Goal: Information Seeking & Learning: Learn about a topic

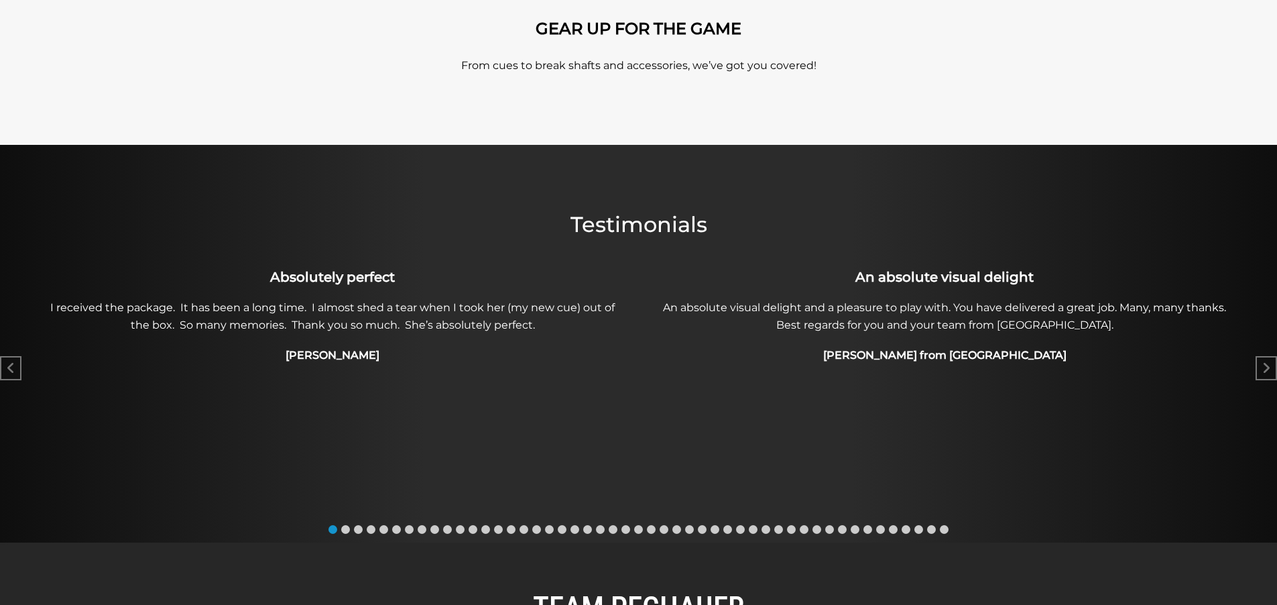
scroll to position [536, 0]
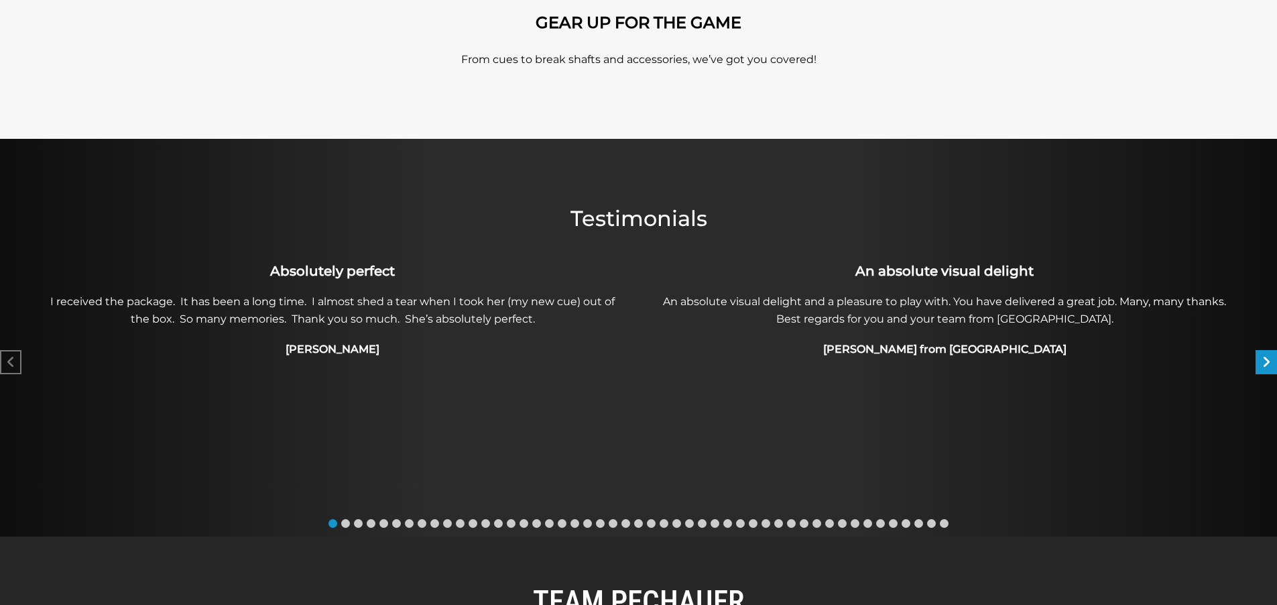
click at [1262, 364] on icon "Next slide" at bounding box center [1266, 361] width 8 height 13
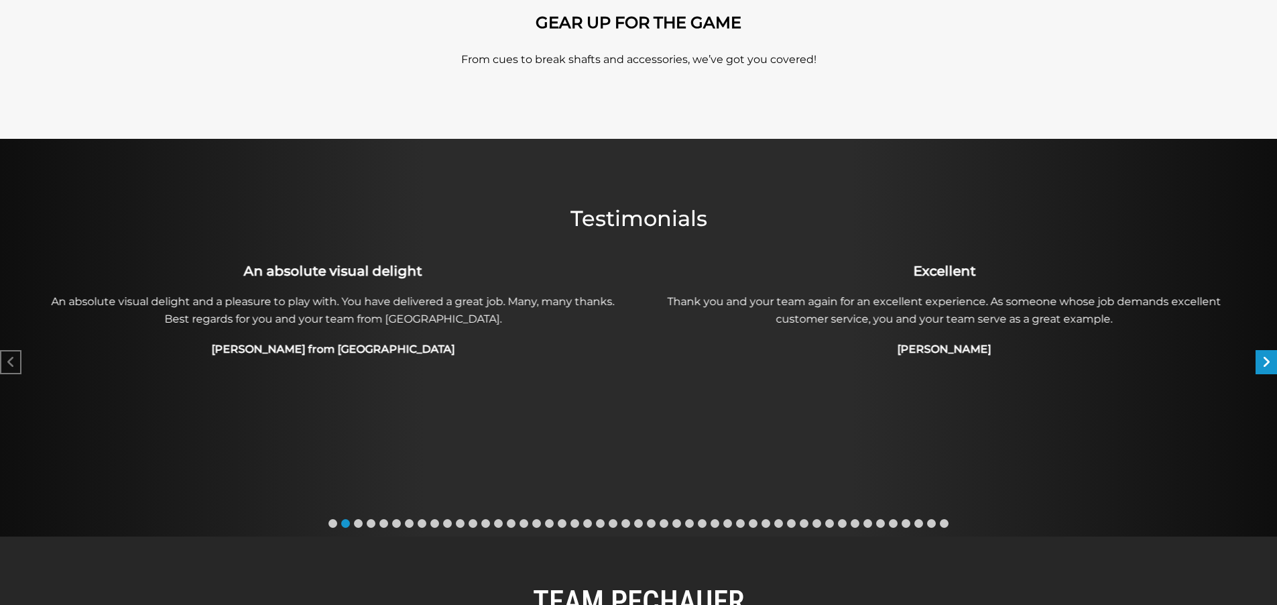
click at [1262, 364] on icon "Next slide" at bounding box center [1266, 361] width 8 height 13
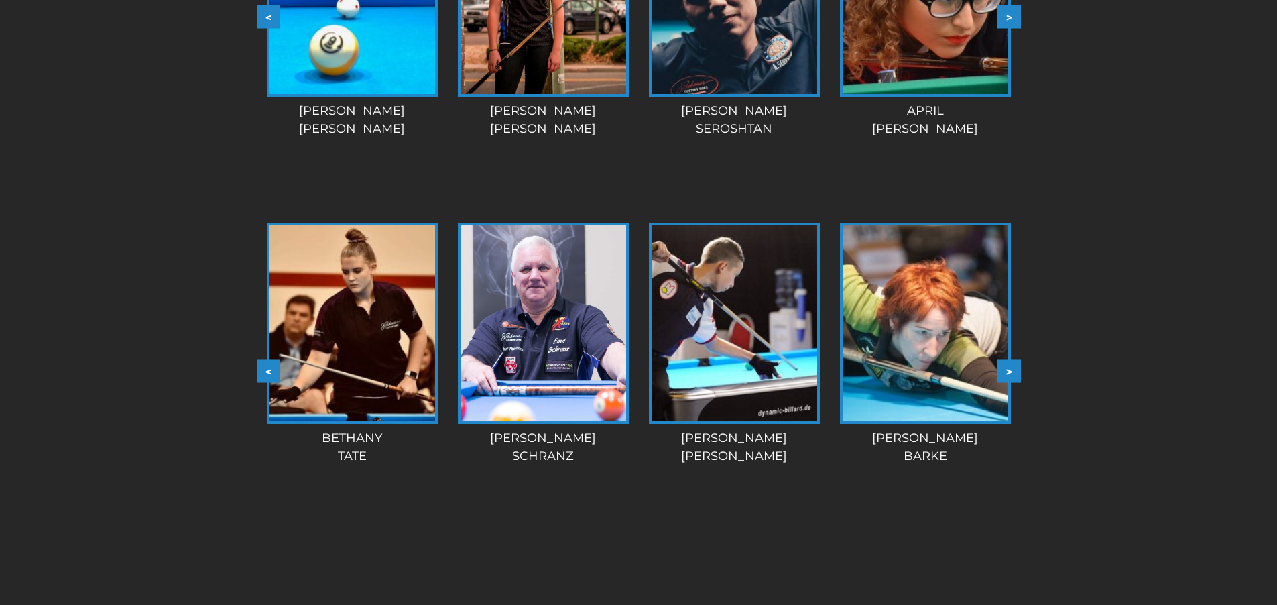
scroll to position [1304, 0]
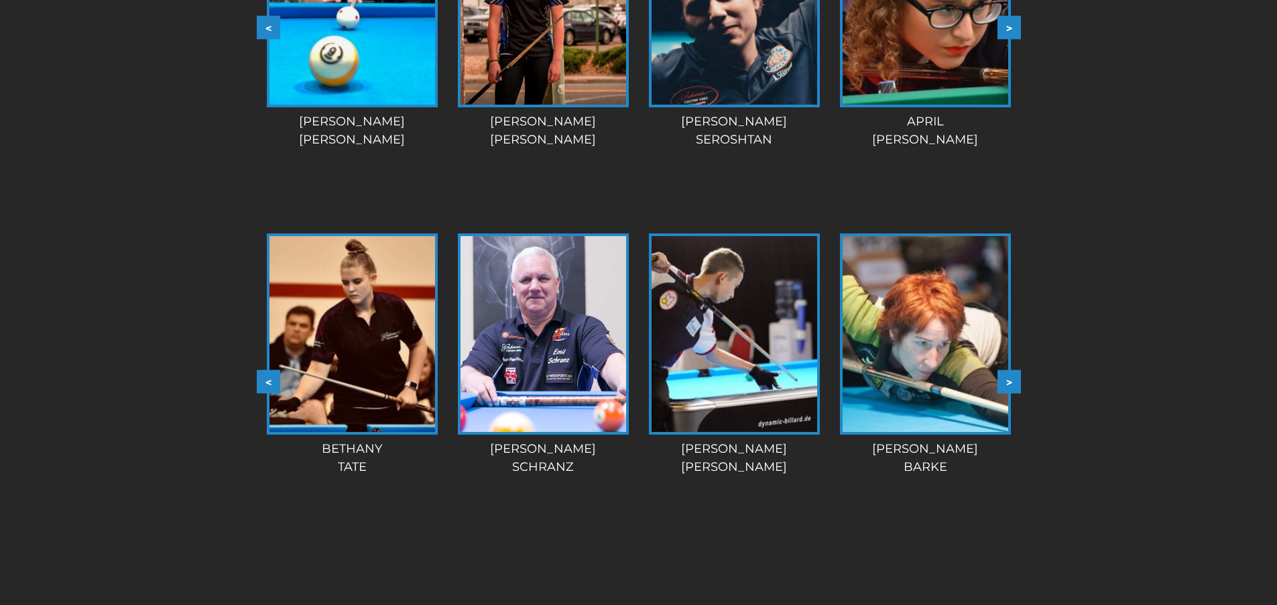
click at [1020, 381] on div "TEAM PECHAUER < > slide 5 to 8 of 28 [PERSON_NAME] Dozer [PERSON_NAME] [PERSON_…" at bounding box center [638, 191] width 1277 height 844
click at [1015, 383] on button ">" at bounding box center [1008, 381] width 23 height 23
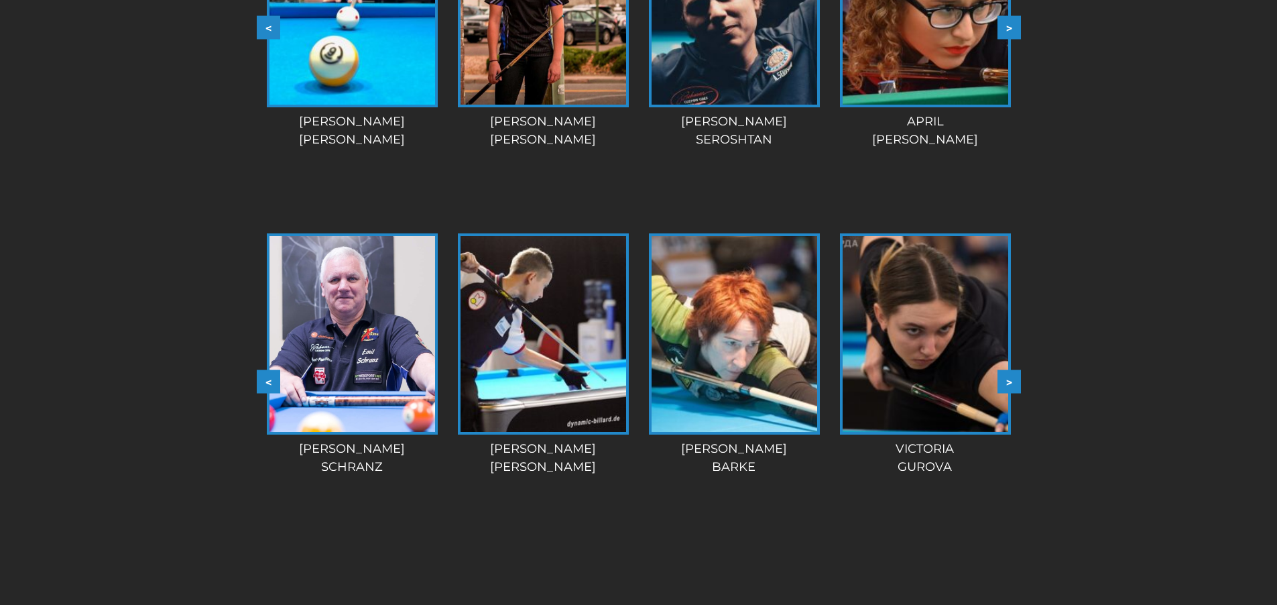
click at [1014, 383] on button ">" at bounding box center [1008, 381] width 23 height 23
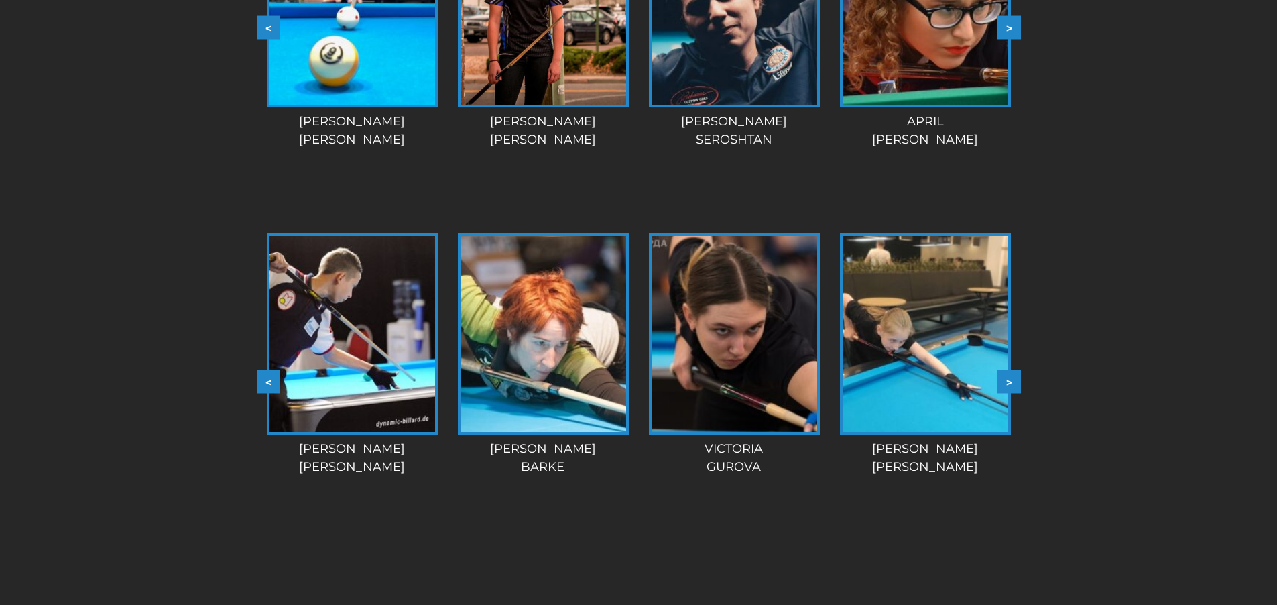
click at [1014, 383] on button ">" at bounding box center [1008, 381] width 23 height 23
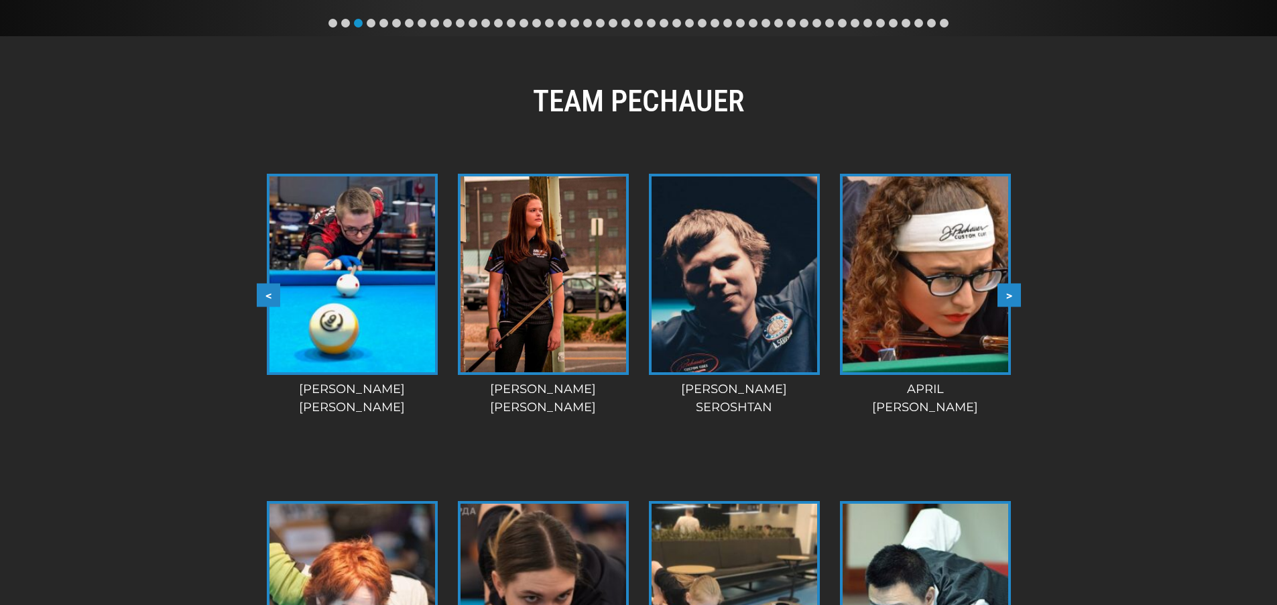
scroll to position [1035, 0]
click at [1013, 302] on button ">" at bounding box center [1008, 295] width 23 height 23
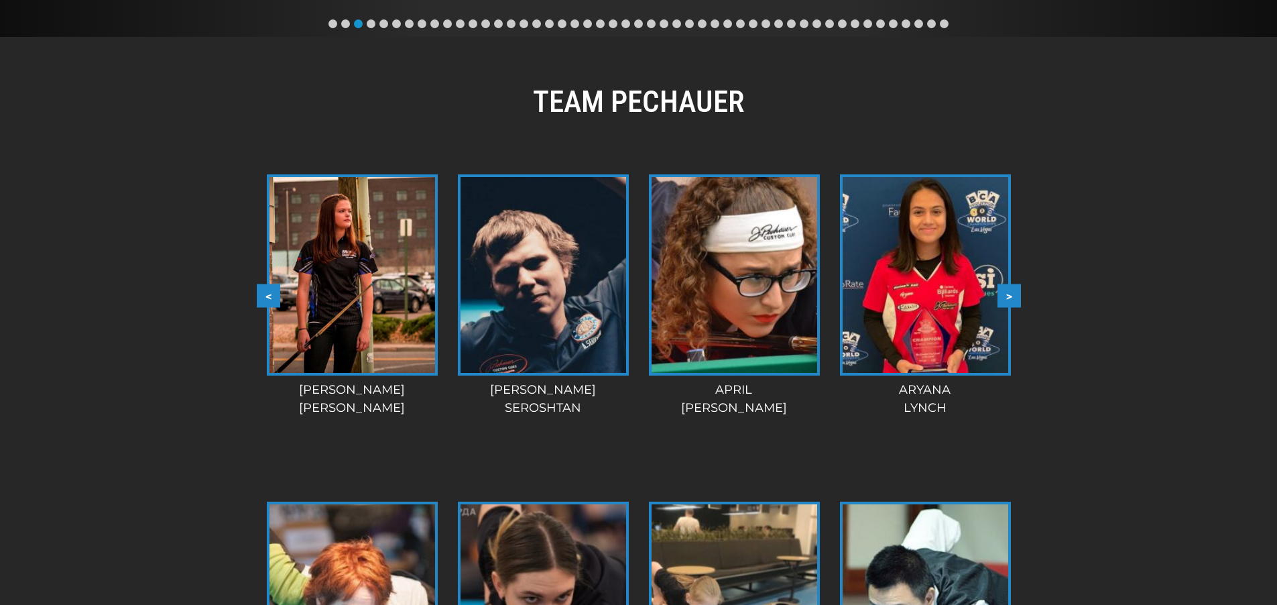
click at [1013, 302] on button ">" at bounding box center [1008, 295] width 23 height 23
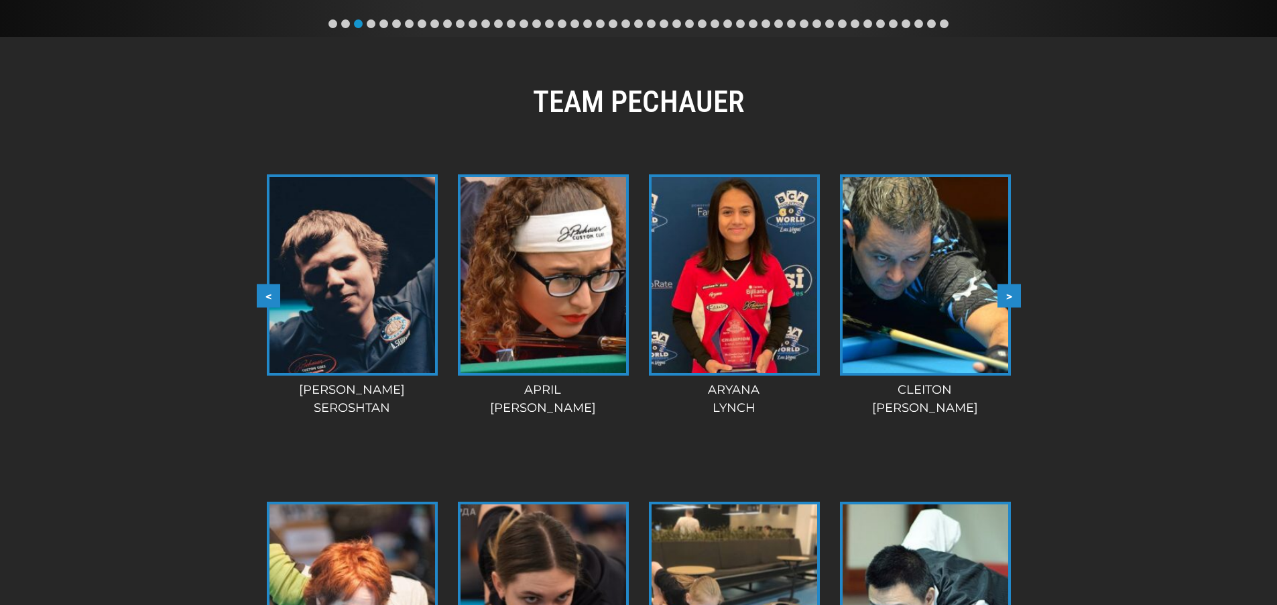
click at [1013, 302] on button ">" at bounding box center [1008, 295] width 23 height 23
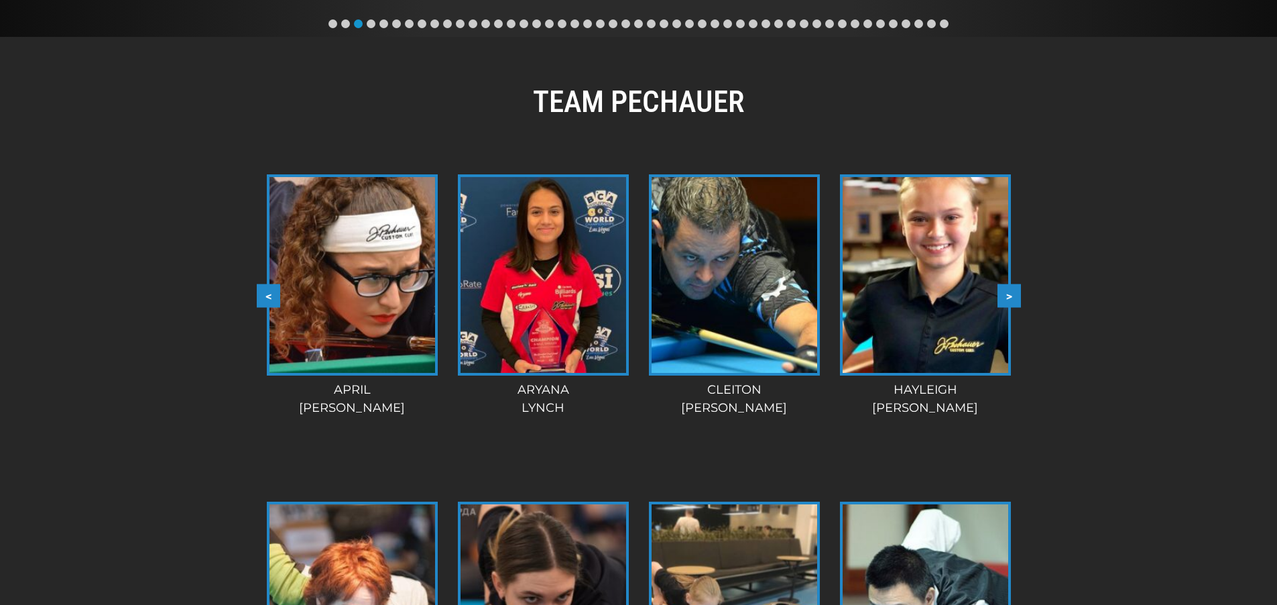
click at [1013, 302] on button ">" at bounding box center [1008, 295] width 23 height 23
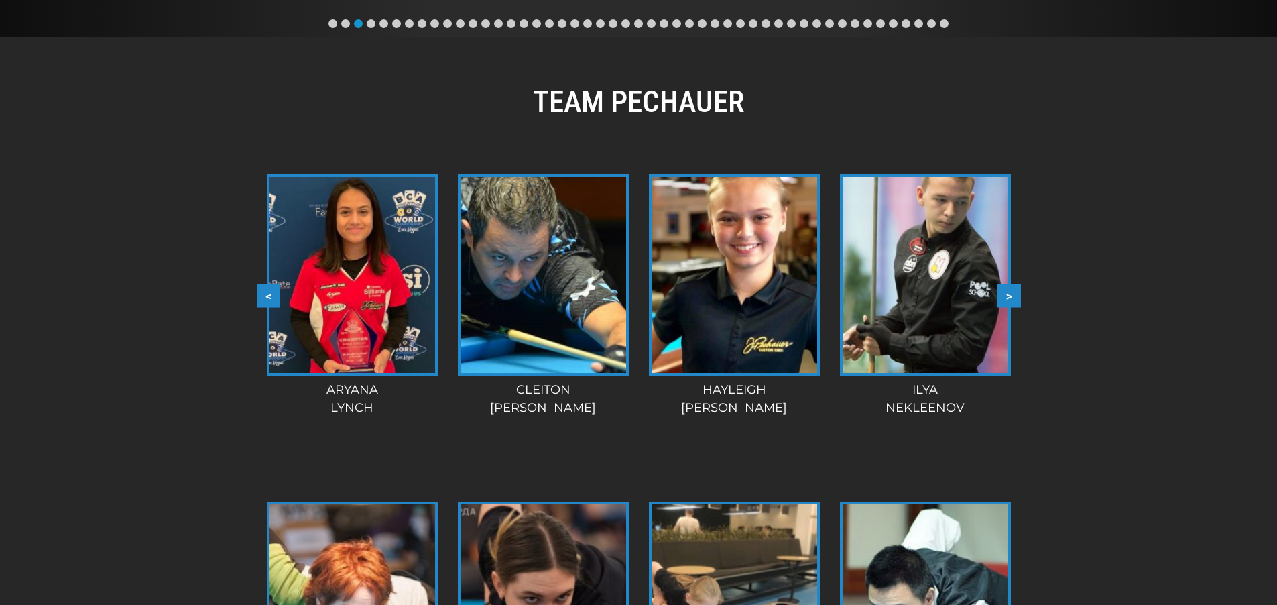
click at [1013, 302] on button ">" at bounding box center [1008, 295] width 23 height 23
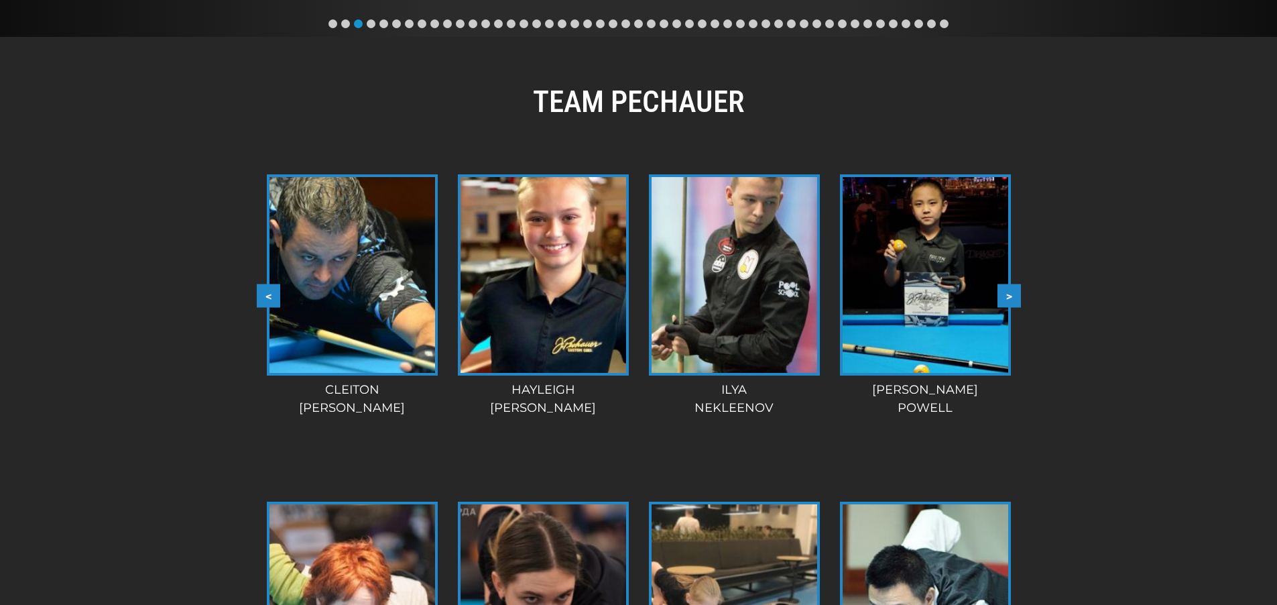
click at [1013, 302] on button ">" at bounding box center [1008, 295] width 23 height 23
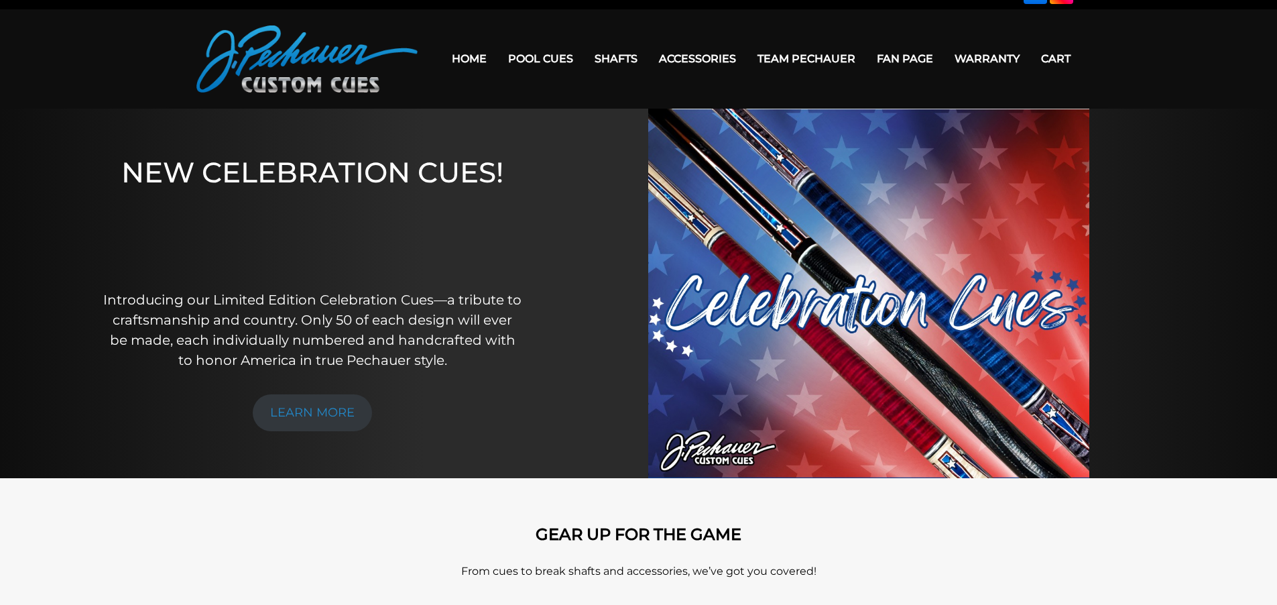
scroll to position [0, 0]
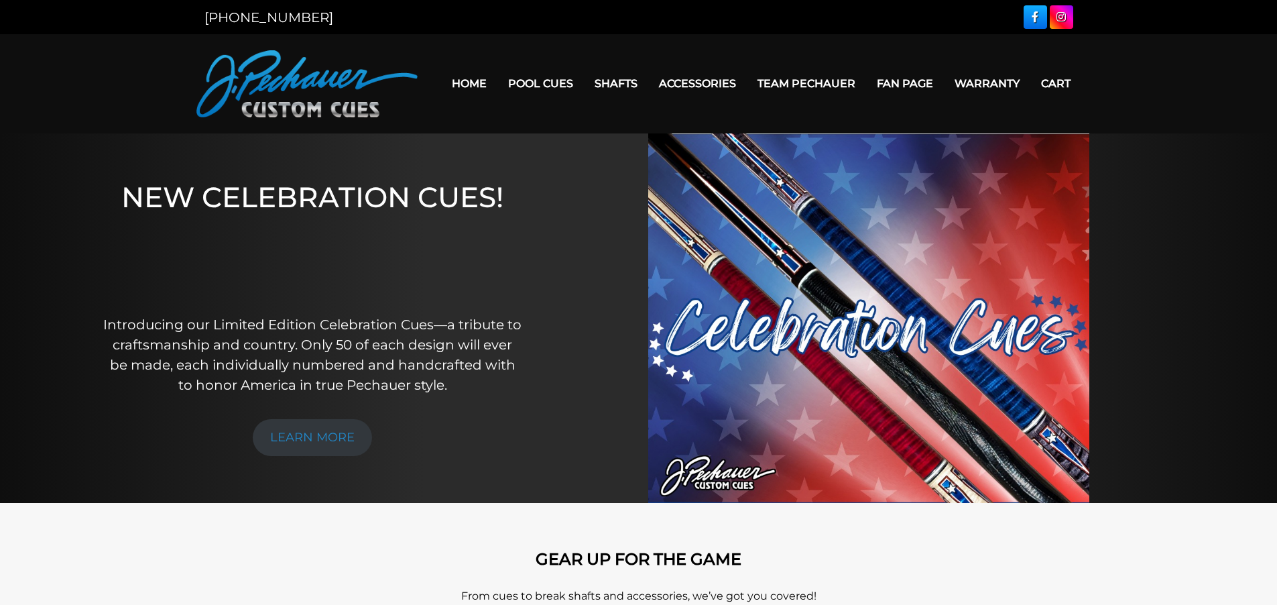
click at [920, 86] on link "Fan Page" at bounding box center [905, 83] width 78 height 34
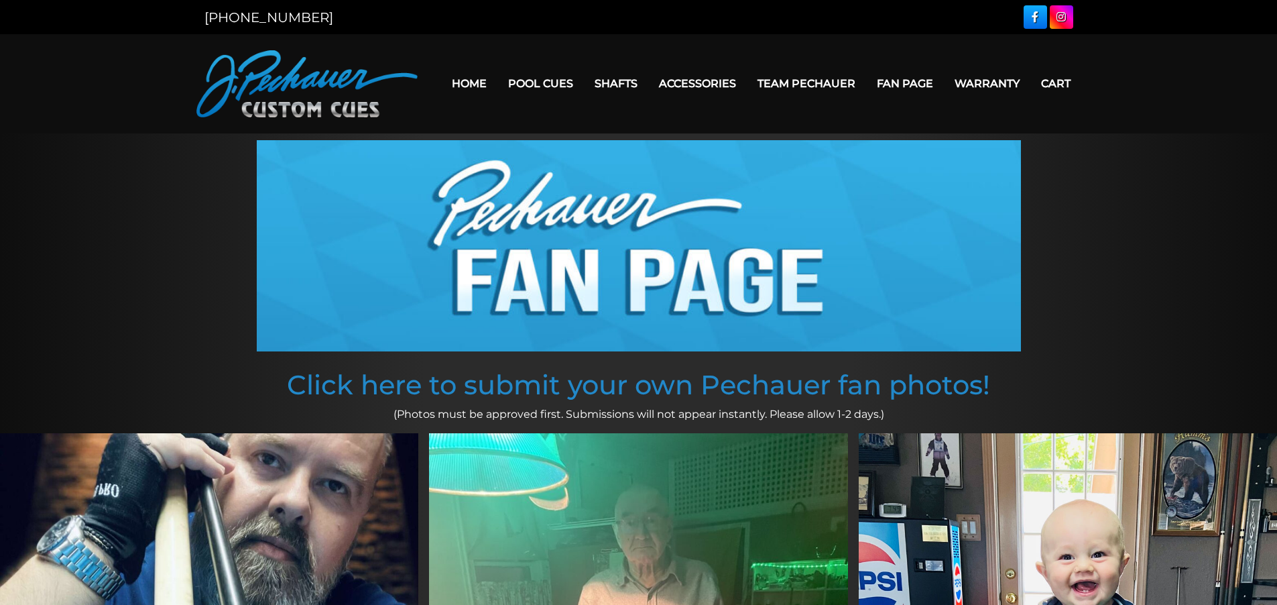
click at [797, 88] on link "Team Pechauer" at bounding box center [806, 83] width 119 height 34
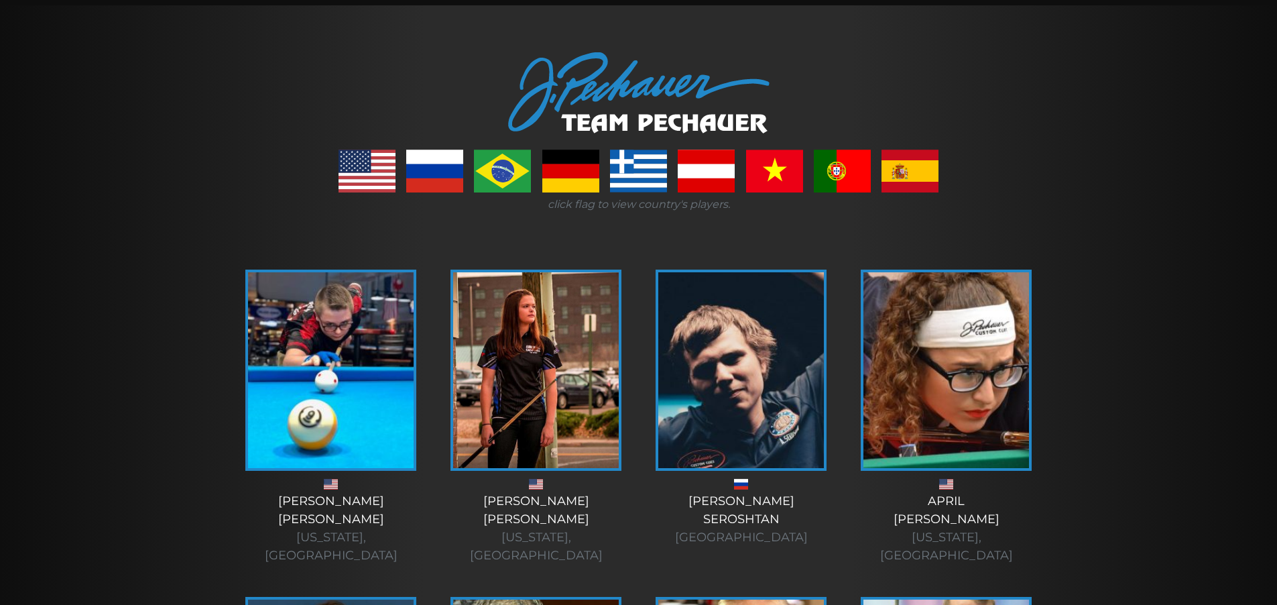
scroll to position [134, 0]
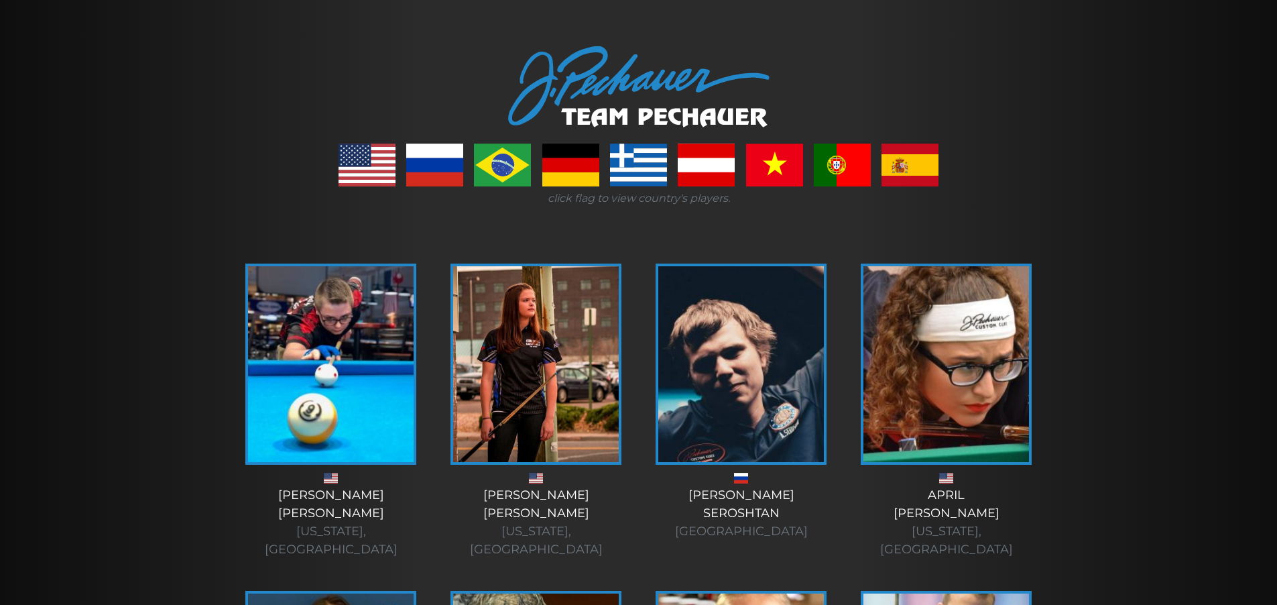
click at [379, 173] on link at bounding box center [366, 164] width 57 height 43
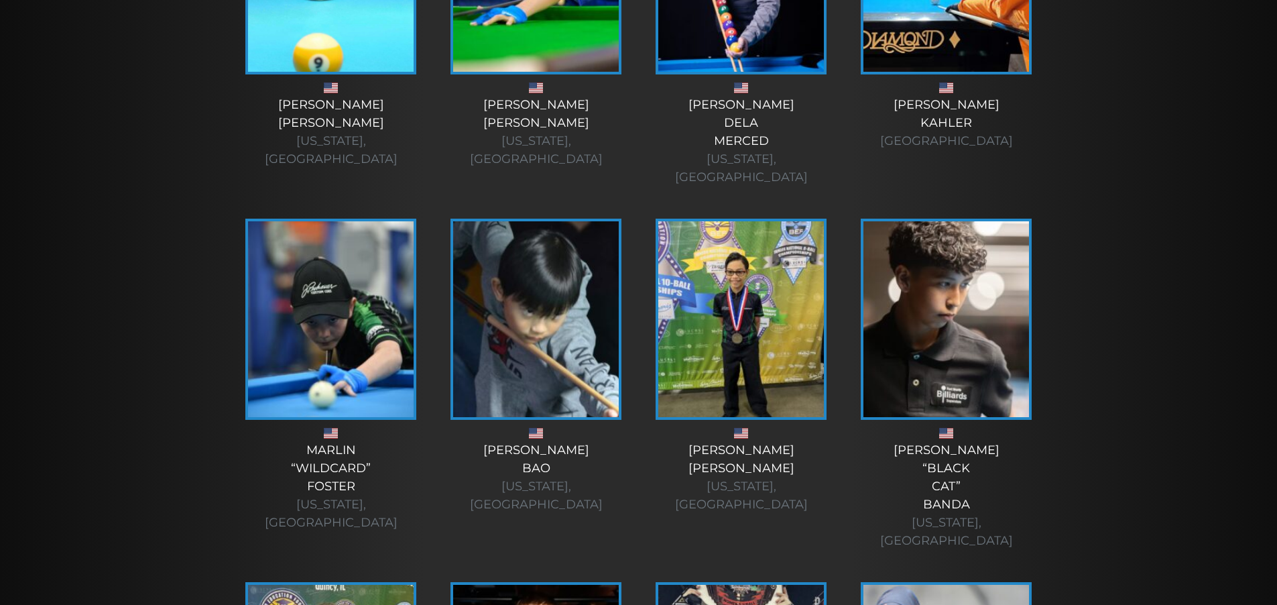
scroll to position [2513, 0]
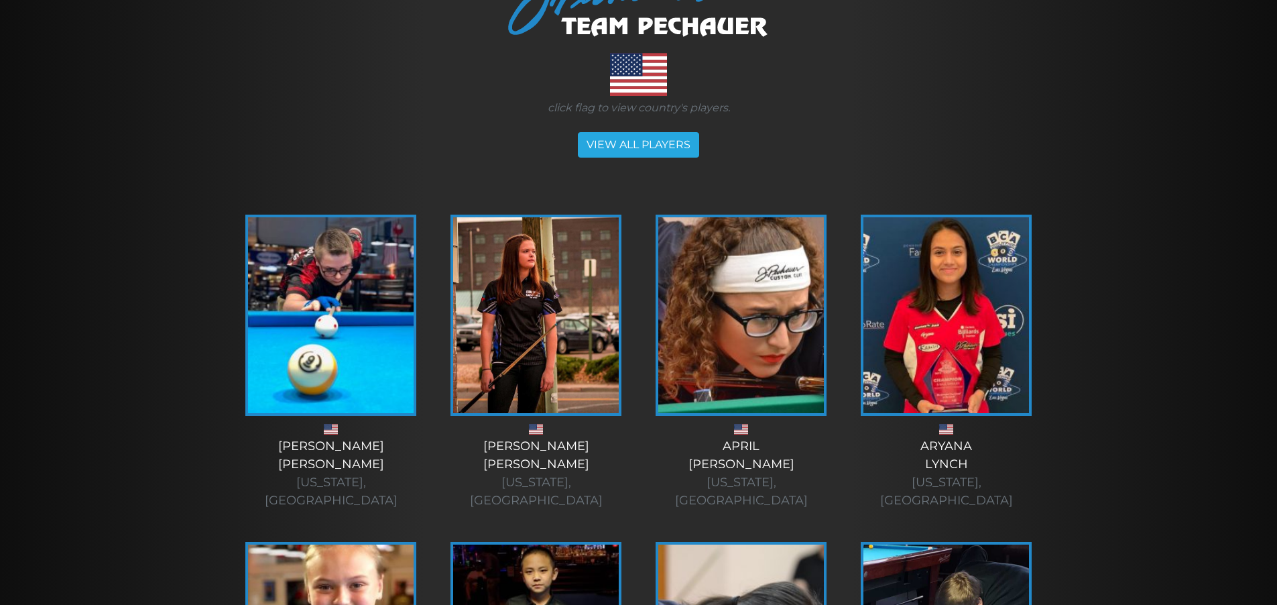
scroll to position [0, 0]
